Goal: Find specific page/section: Find specific page/section

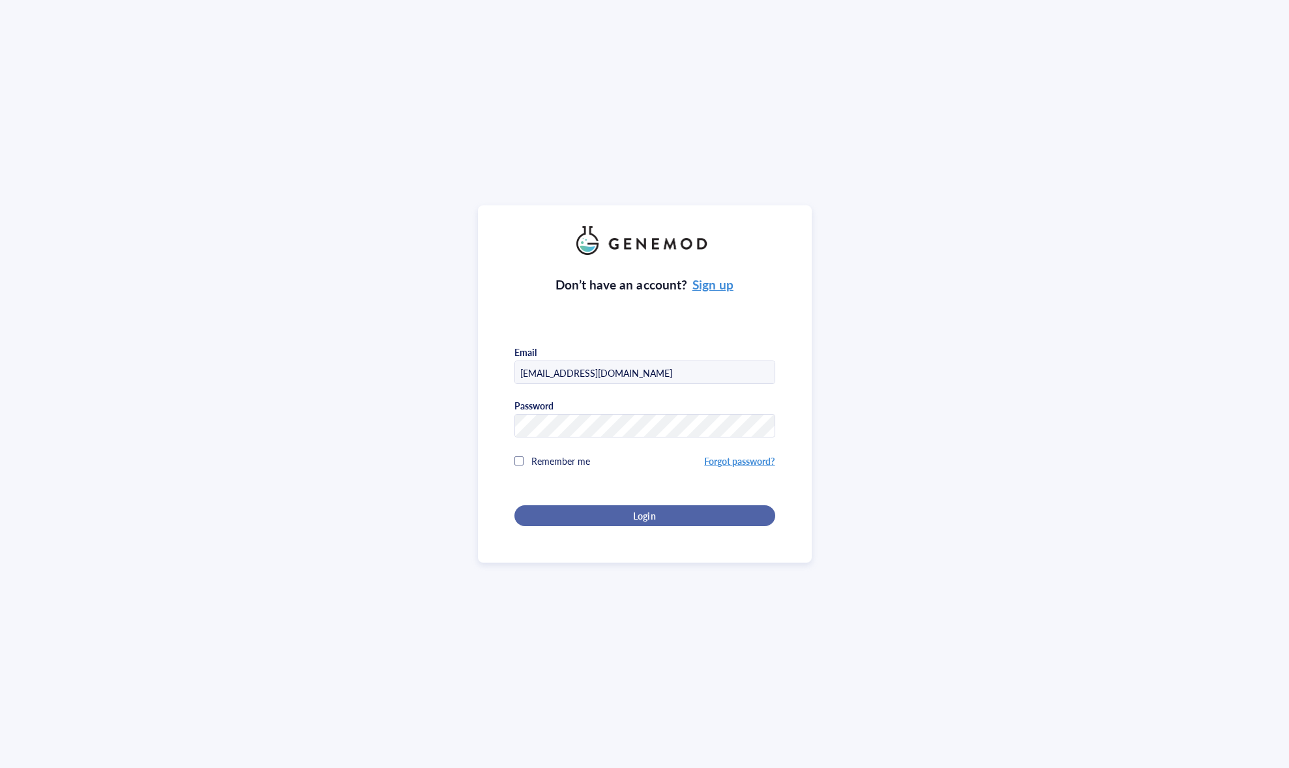
click at [670, 514] on div "Login" at bounding box center [644, 516] width 219 height 12
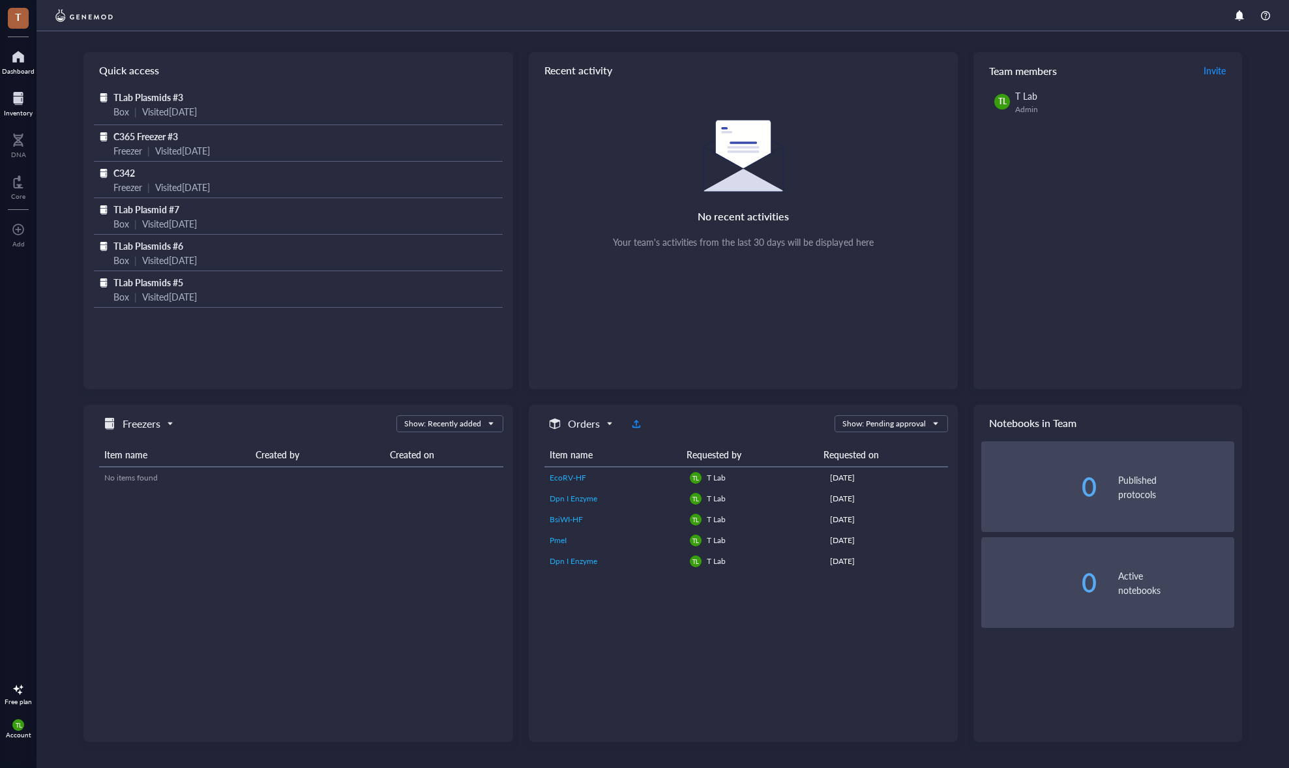
click at [16, 113] on div "Inventory" at bounding box center [18, 113] width 29 height 8
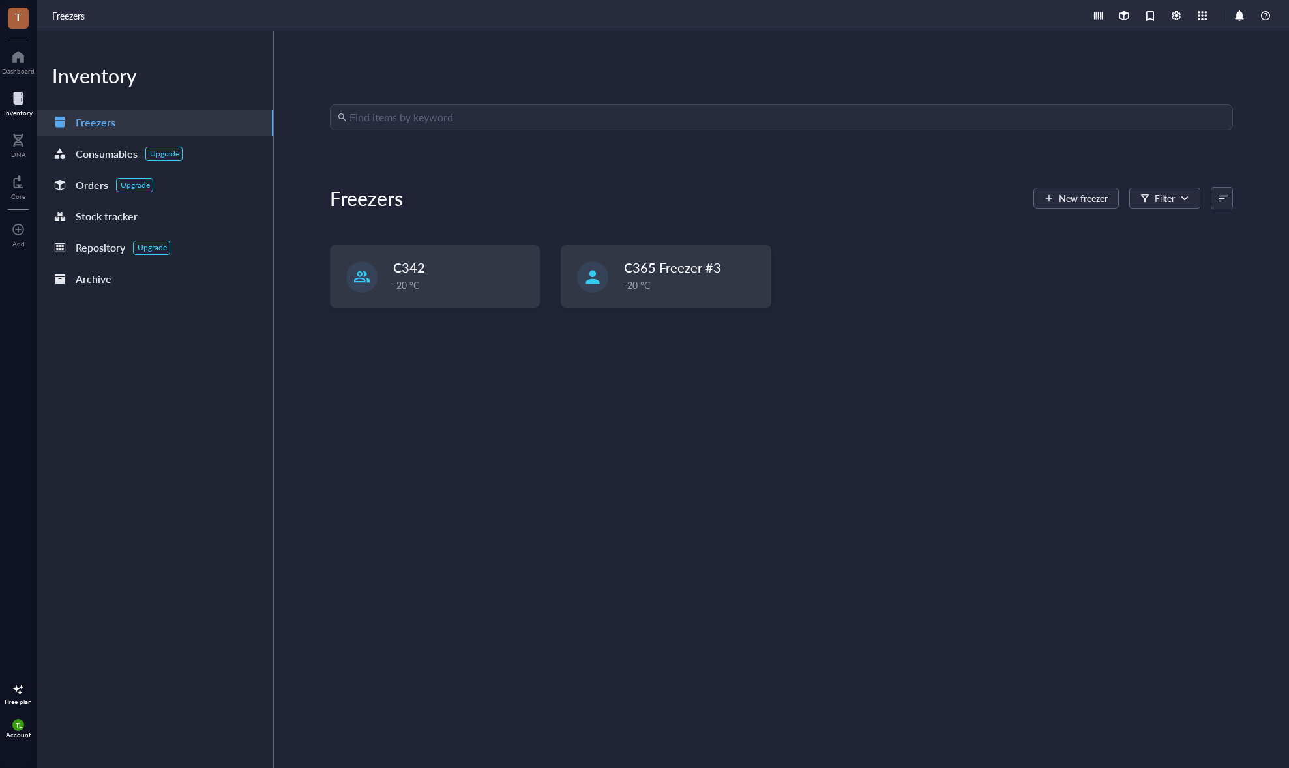
click at [560, 128] on input "search" at bounding box center [788, 117] width 876 height 25
type input "zsGreen"
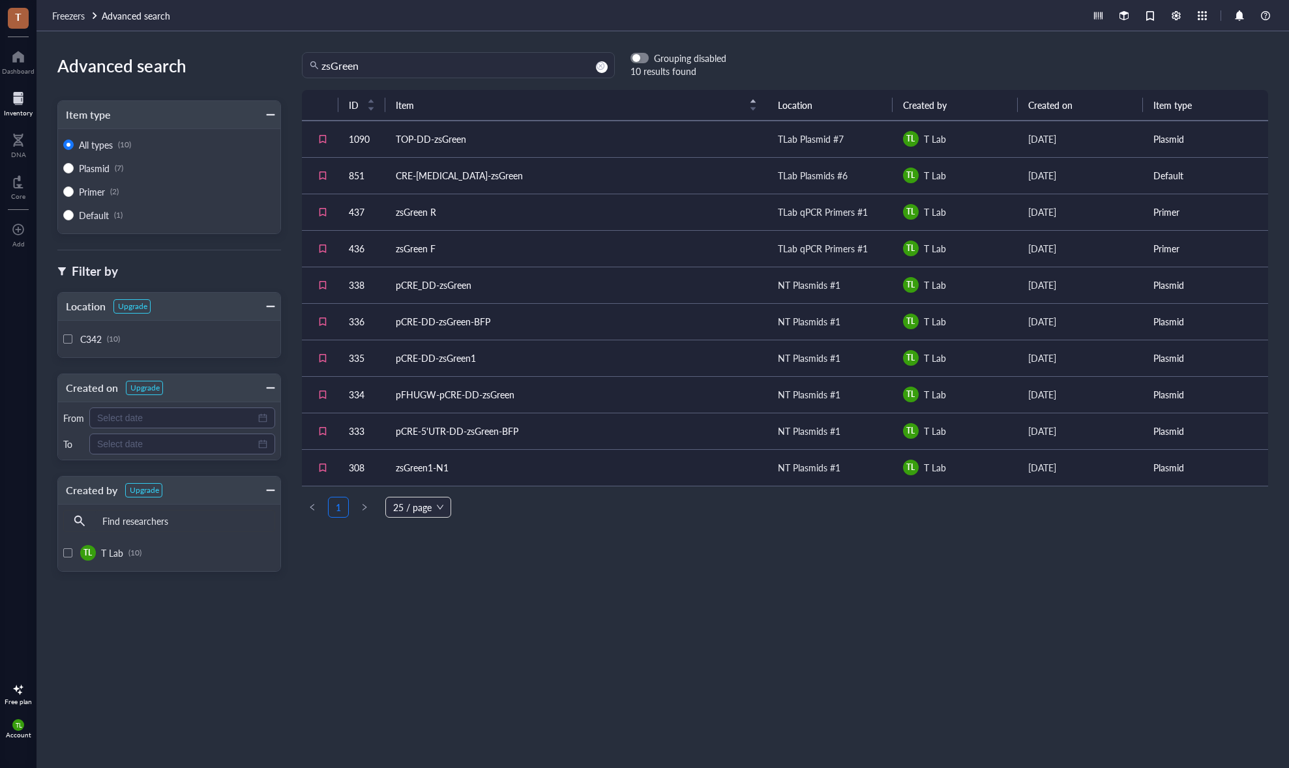
click at [809, 136] on div "TLab Plasmid #7" at bounding box center [811, 139] width 66 height 14
click at [794, 141] on div "TLab Plasmid #7" at bounding box center [811, 139] width 66 height 14
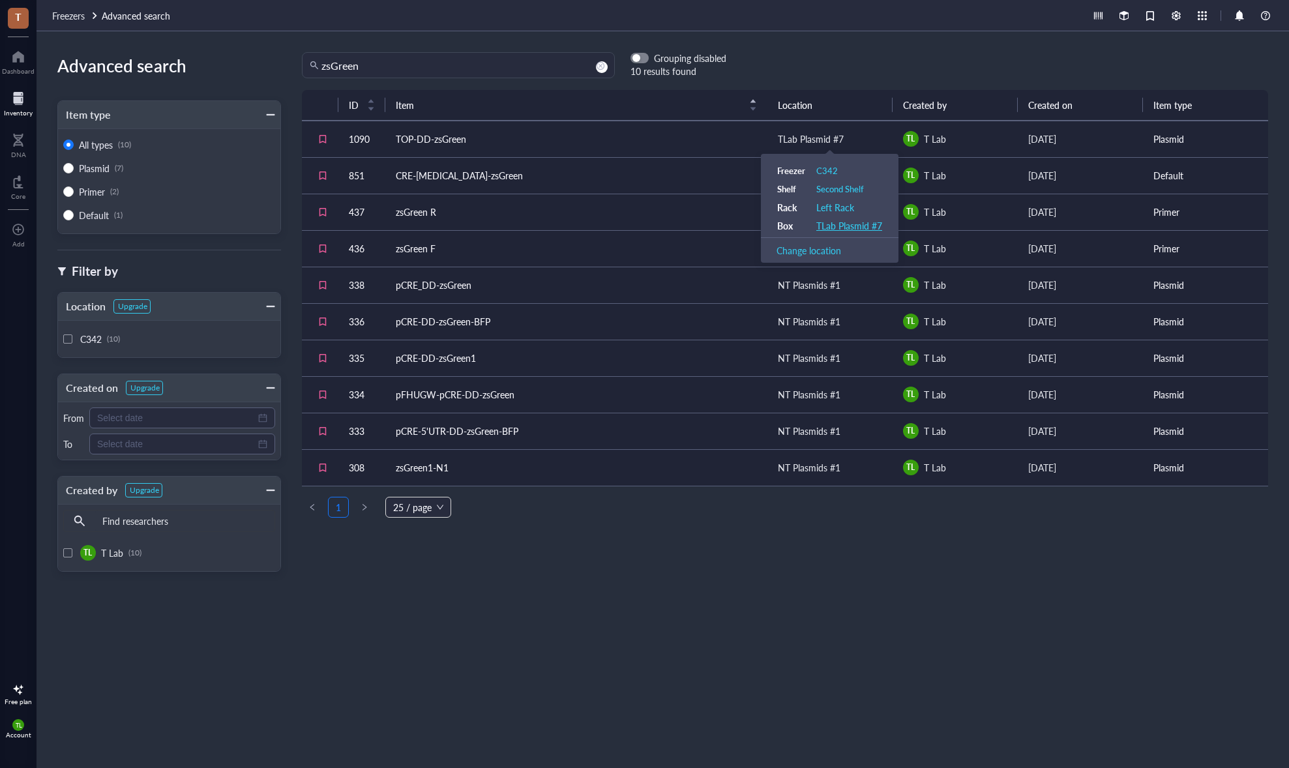
click at [847, 231] on div "TLab Plasmid #7" at bounding box center [850, 226] width 66 height 12
